Goal: Check status: Check status

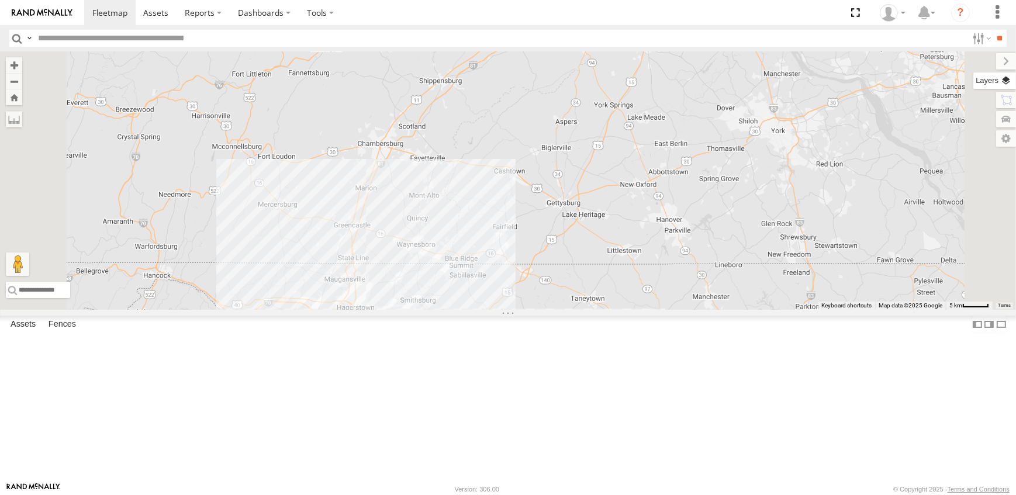
click at [1003, 76] on label at bounding box center [994, 80] width 43 height 16
click at [0, 0] on span "Overlays" at bounding box center [0, 0] width 0 height 0
click at [0, 0] on span "Traffic" at bounding box center [0, 0] width 0 height 0
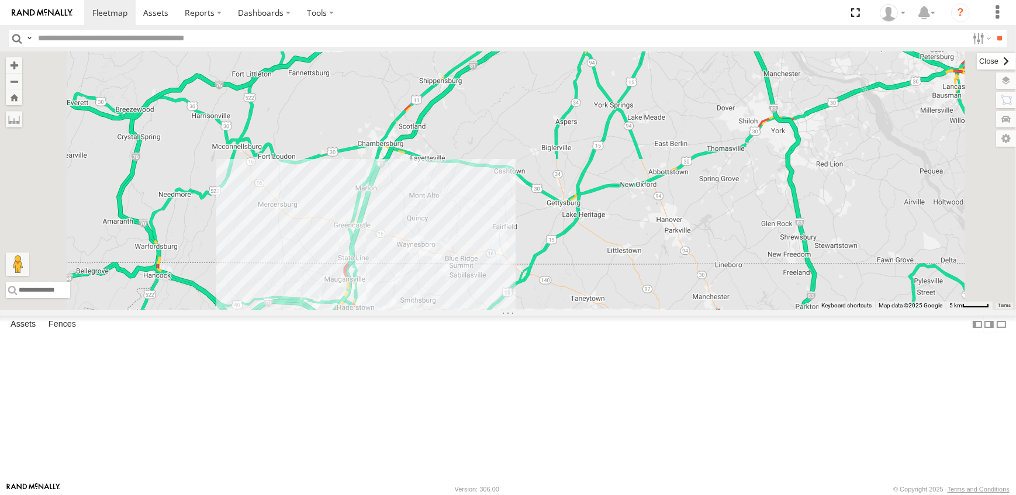
click at [977, 61] on label at bounding box center [996, 61] width 39 height 16
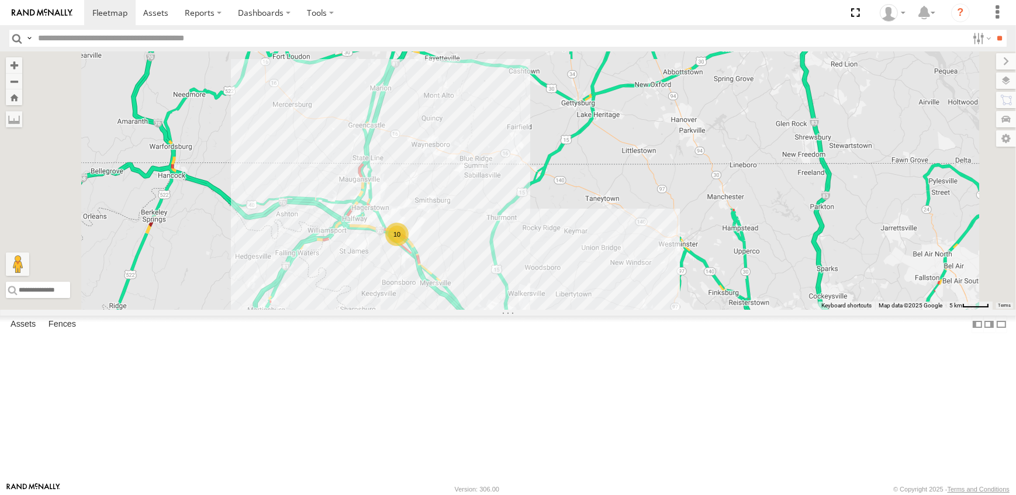
drag, startPoint x: 597, startPoint y: 390, endPoint x: 608, endPoint y: 272, distance: 118.6
click at [608, 272] on div "10 10 - [PERSON_NAME]" at bounding box center [508, 180] width 1016 height 258
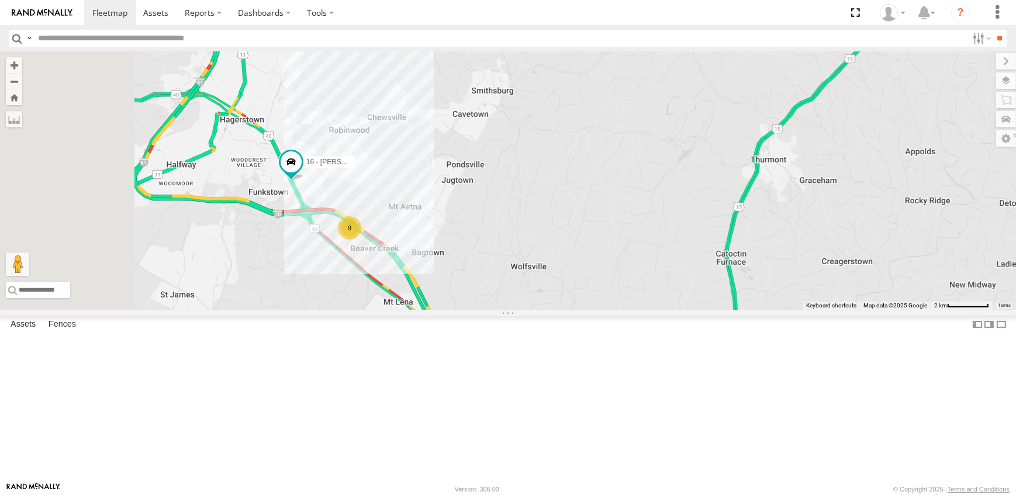
drag, startPoint x: 480, startPoint y: 382, endPoint x: 615, endPoint y: 243, distance: 194.3
click at [615, 243] on div "10 - [PERSON_NAME] 9 16 - [PERSON_NAME]" at bounding box center [508, 180] width 1016 height 258
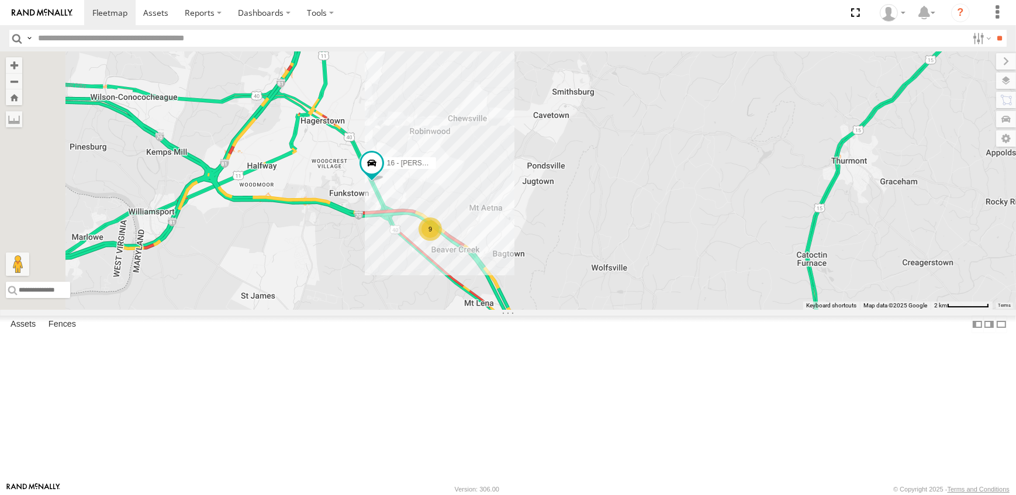
drag, startPoint x: 580, startPoint y: 270, endPoint x: 649, endPoint y: 286, distance: 70.7
click at [649, 286] on div "10 - [PERSON_NAME] 9 16 - [PERSON_NAME]" at bounding box center [508, 180] width 1016 height 258
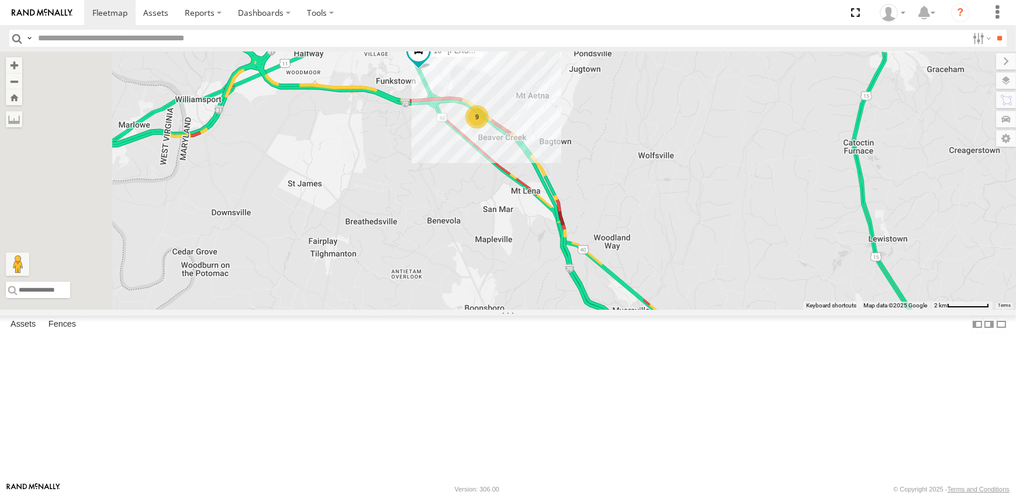
drag, startPoint x: 683, startPoint y: 380, endPoint x: 730, endPoint y: 267, distance: 122.6
click at [730, 267] on div "10 - [PERSON_NAME] 9 16 - [PERSON_NAME]" at bounding box center [508, 180] width 1016 height 258
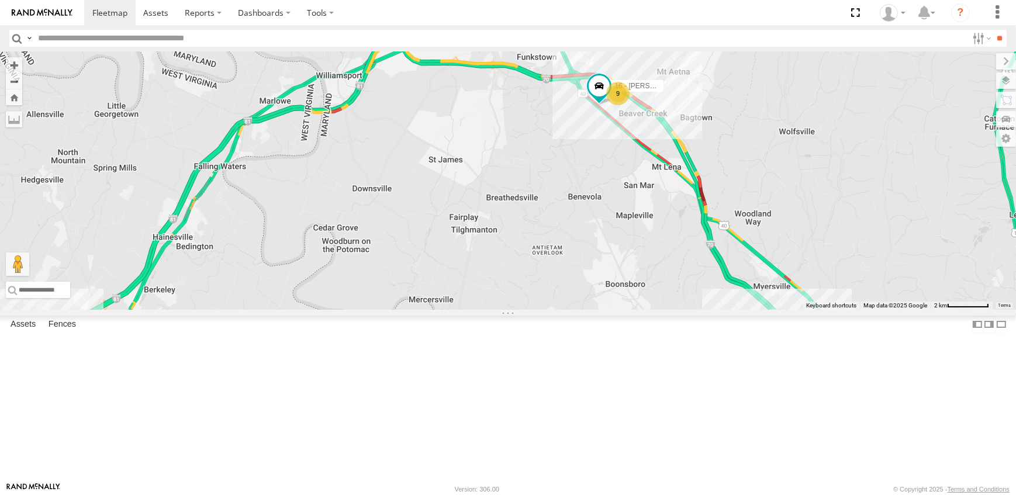
drag, startPoint x: 482, startPoint y: 390, endPoint x: 652, endPoint y: 394, distance: 170.1
click at [652, 310] on div "10 - [PERSON_NAME] 9 16 - [PERSON_NAME]" at bounding box center [508, 180] width 1016 height 258
